Goal: Find specific page/section: Find specific page/section

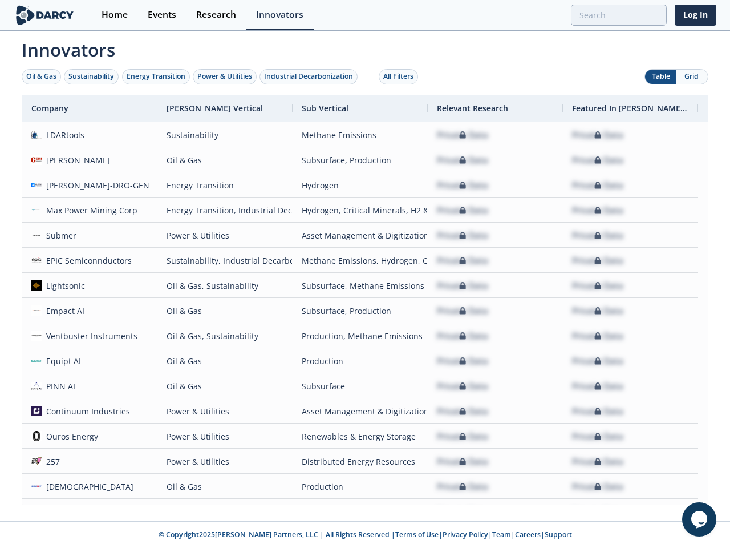
click at [42, 76] on div "Oil & Gas" at bounding box center [41, 76] width 30 height 10
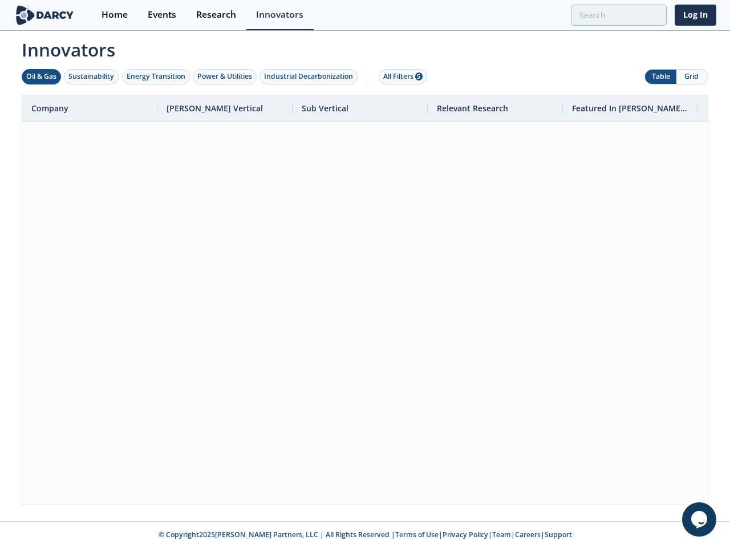
click at [92, 76] on div "Sustainability" at bounding box center [91, 76] width 46 height 10
click at [156, 76] on div "Energy Transition" at bounding box center [156, 76] width 59 height 10
click at [226, 76] on div "Power & Utilities" at bounding box center [224, 76] width 55 height 10
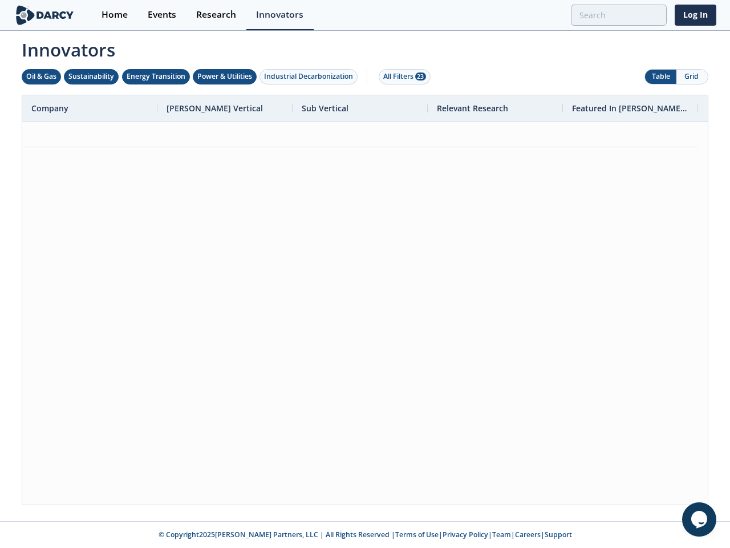
click at [311, 76] on div "Industrial Decarbonization" at bounding box center [308, 76] width 89 height 10
click at [402, 76] on div "All Filters 23" at bounding box center [404, 76] width 43 height 10
